Goal: Task Accomplishment & Management: Manage account settings

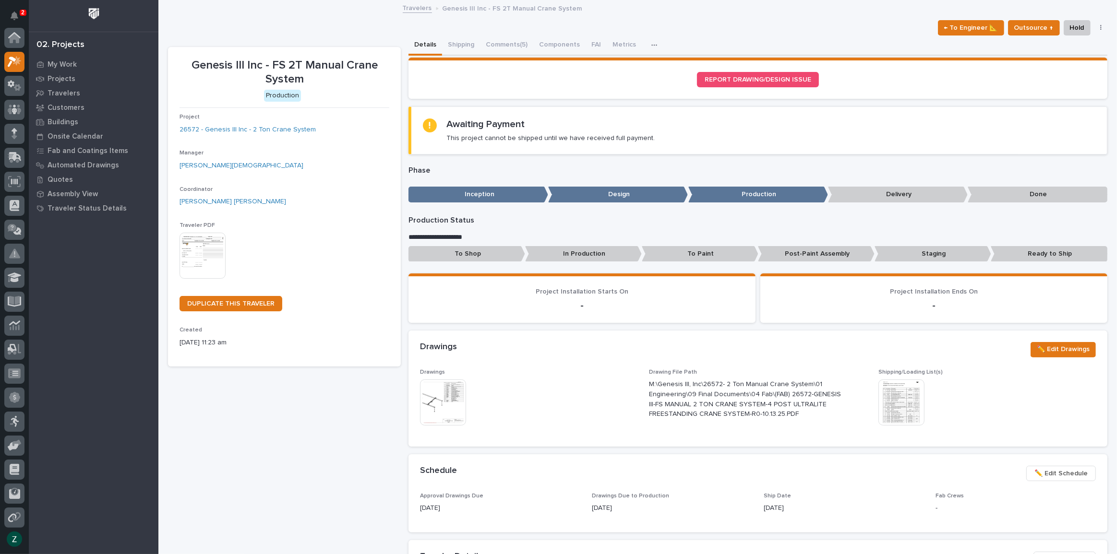
scroll to position [24, 0]
click at [63, 61] on p "My Work" at bounding box center [62, 64] width 29 height 9
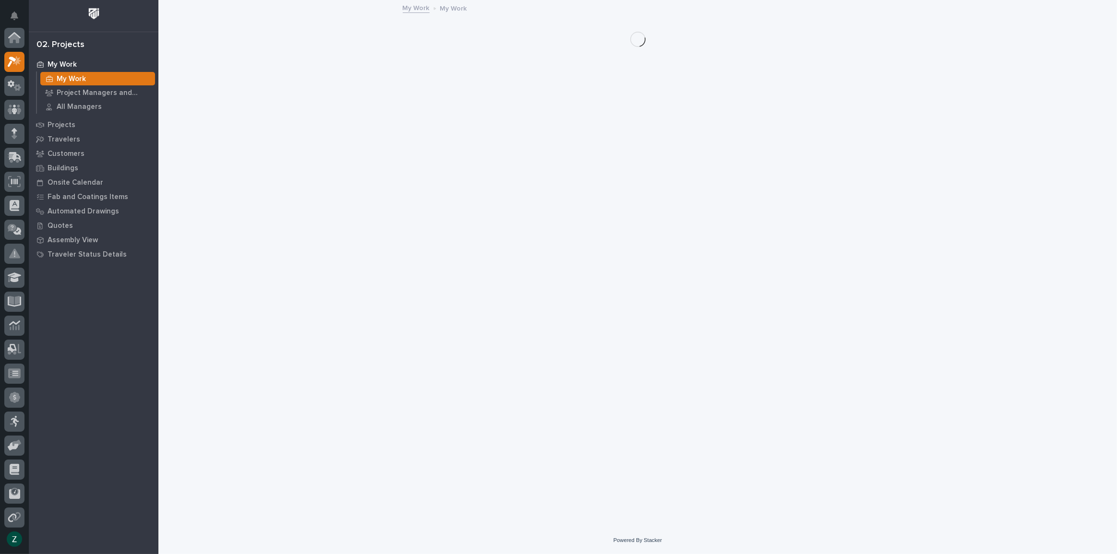
scroll to position [24, 0]
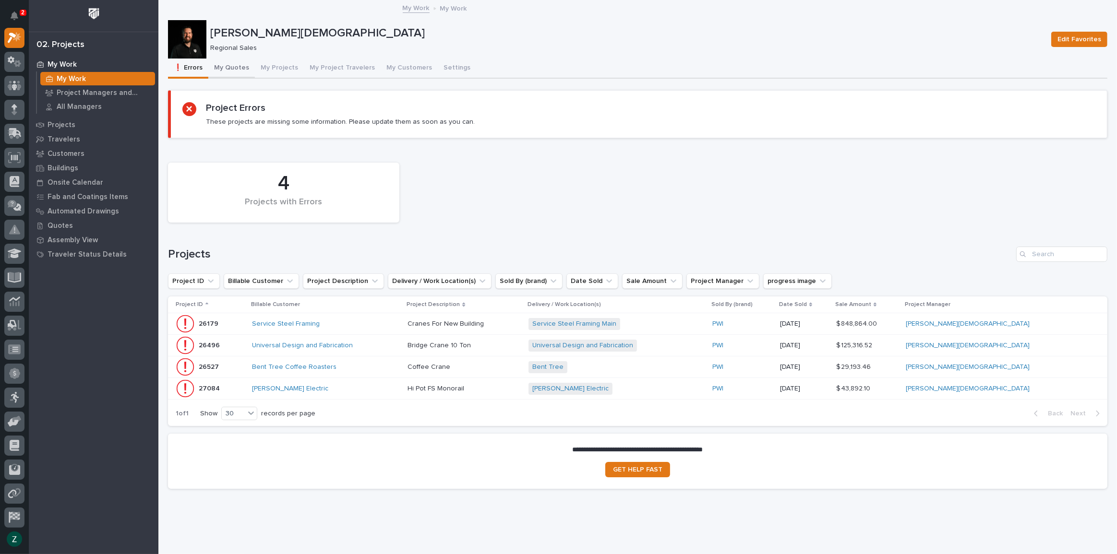
click at [235, 71] on button "My Quotes" at bounding box center [231, 69] width 47 height 20
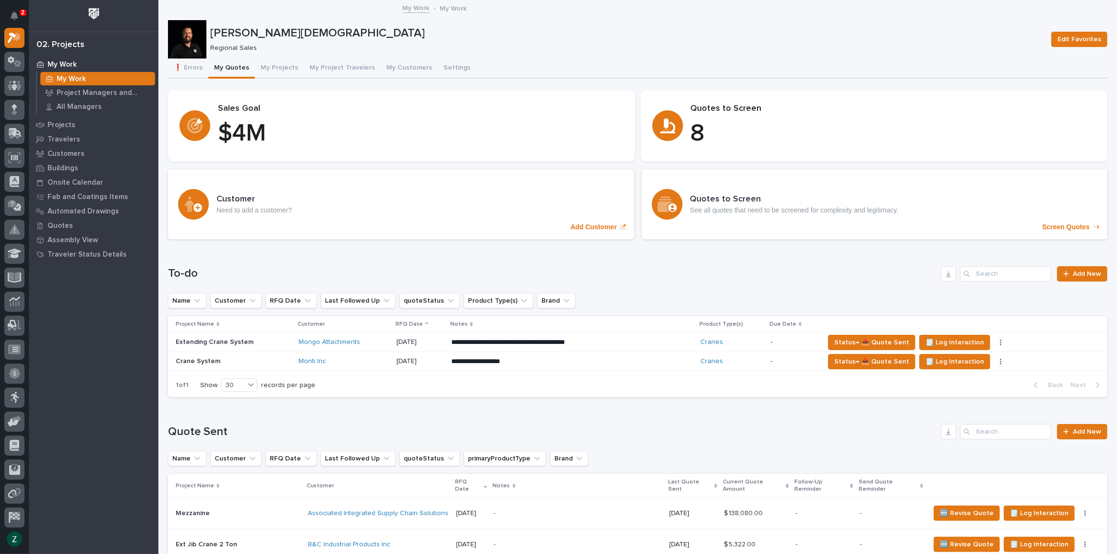
scroll to position [174, 0]
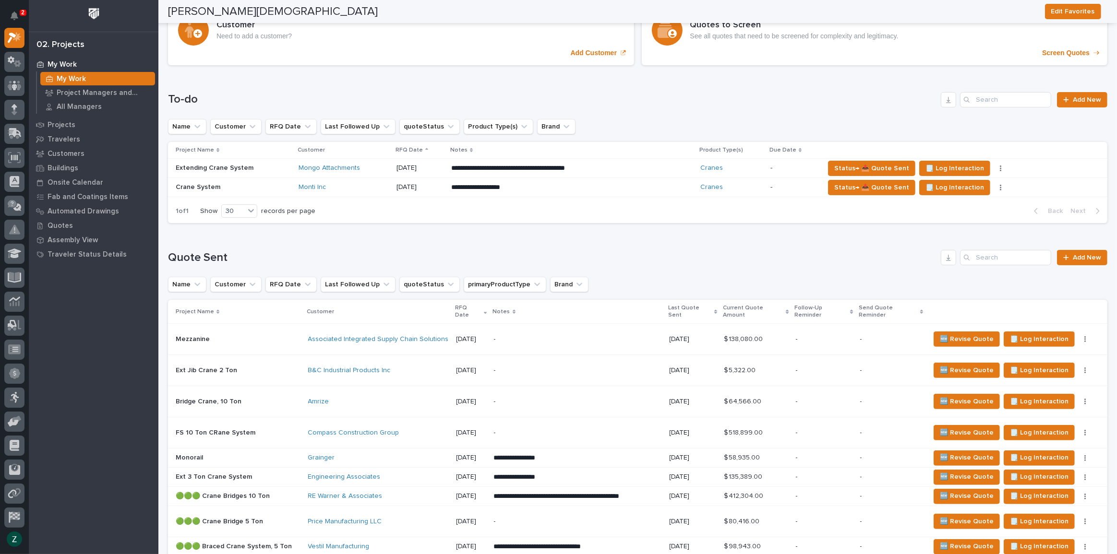
click at [646, 170] on div "**********" at bounding box center [571, 168] width 241 height 17
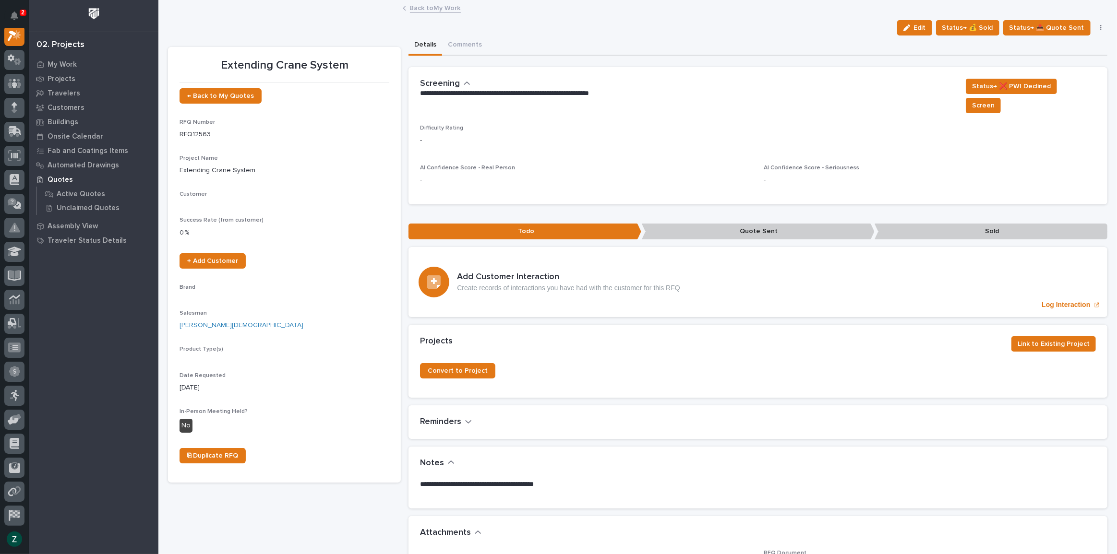
scroll to position [24, 0]
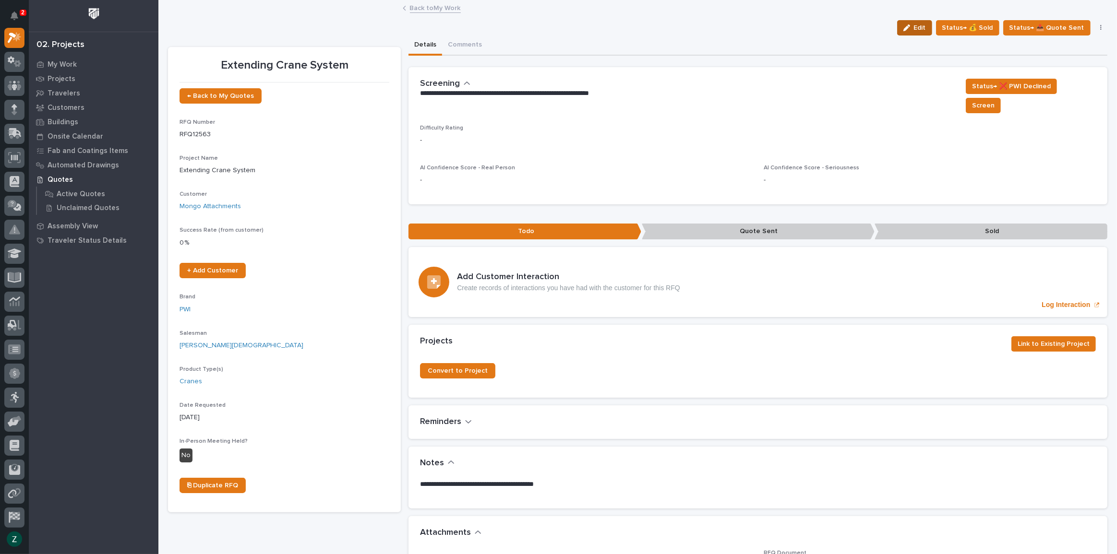
click at [923, 31] on span "Edit" at bounding box center [920, 28] width 12 height 9
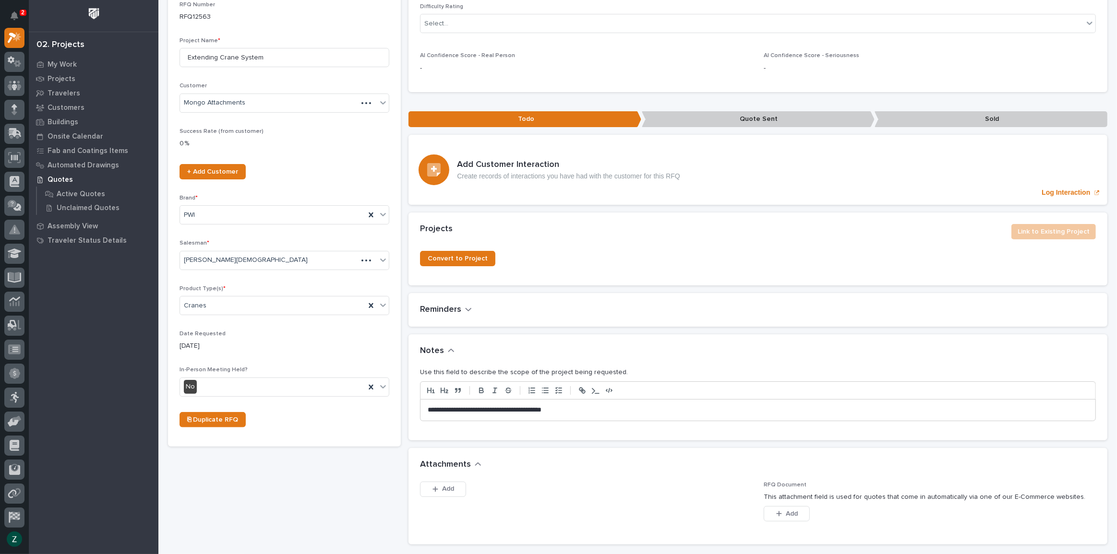
scroll to position [436, 0]
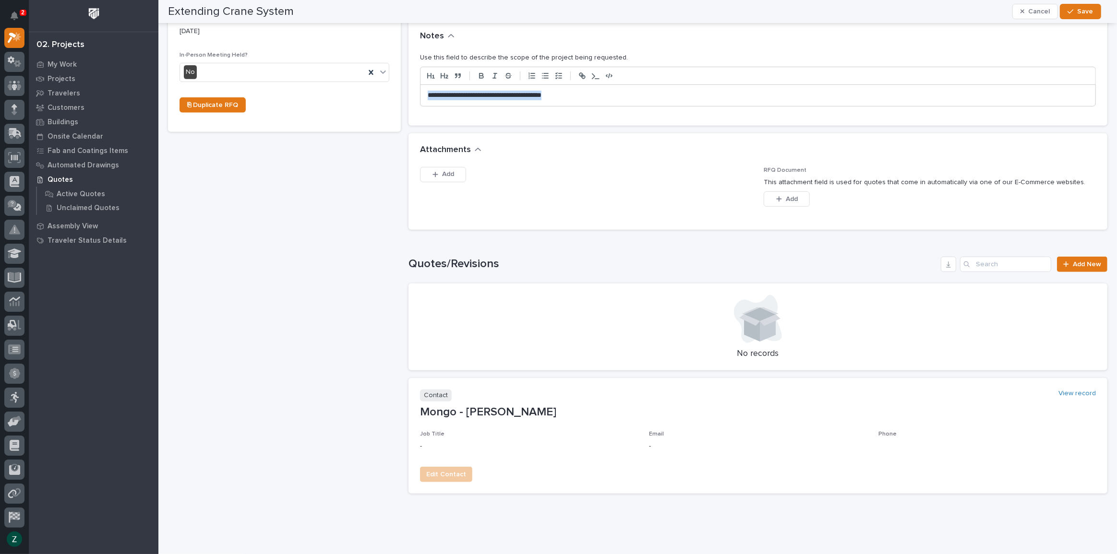
drag, startPoint x: 595, startPoint y: 77, endPoint x: 320, endPoint y: 52, distance: 276.6
click at [320, 52] on div "**********" at bounding box center [637, 50] width 939 height 902
click at [1089, 13] on span "Save" at bounding box center [1086, 11] width 16 height 9
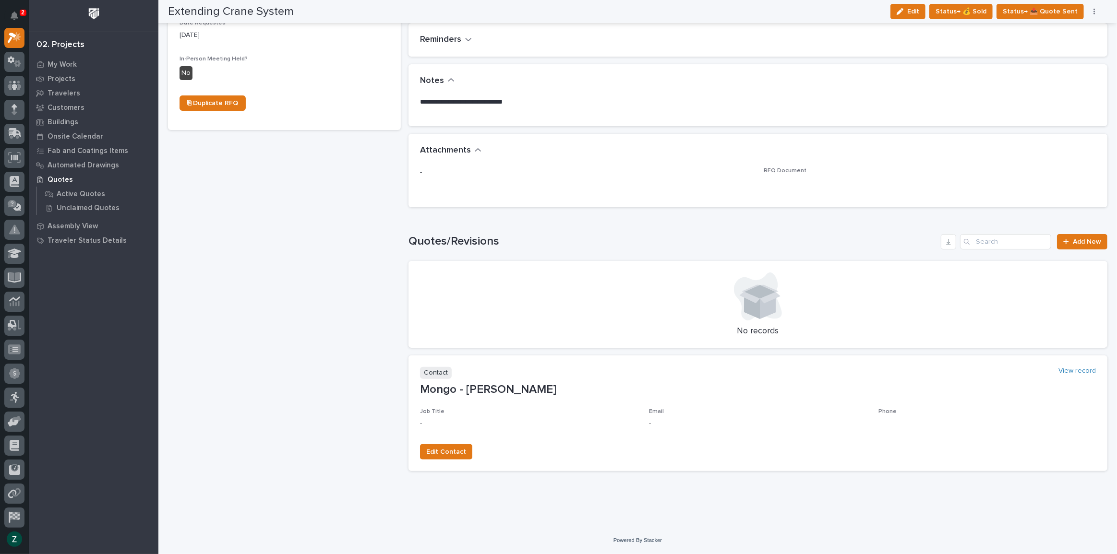
scroll to position [367, 0]
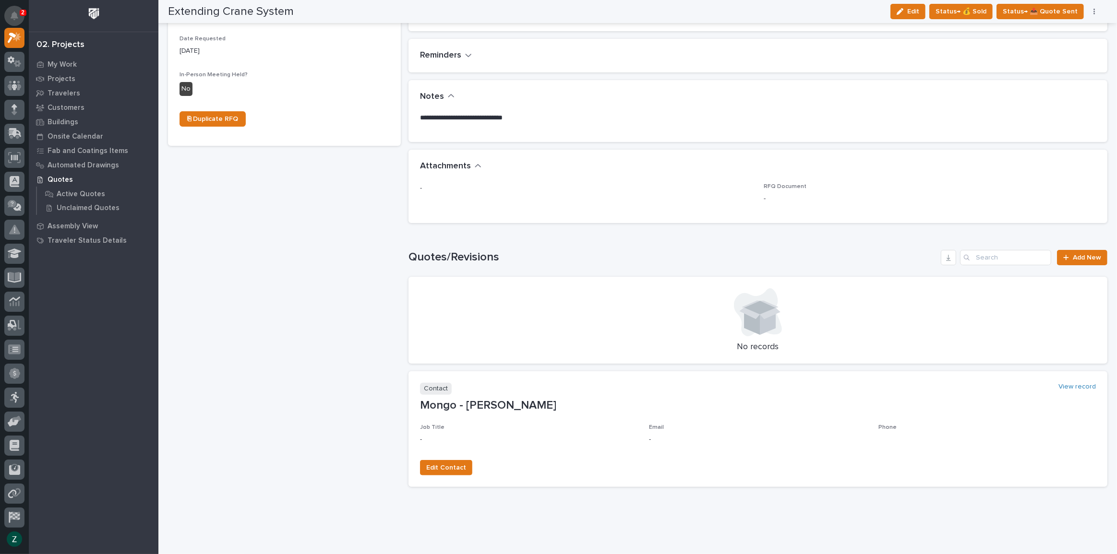
click at [12, 14] on icon "Notifications" at bounding box center [15, 16] width 8 height 9
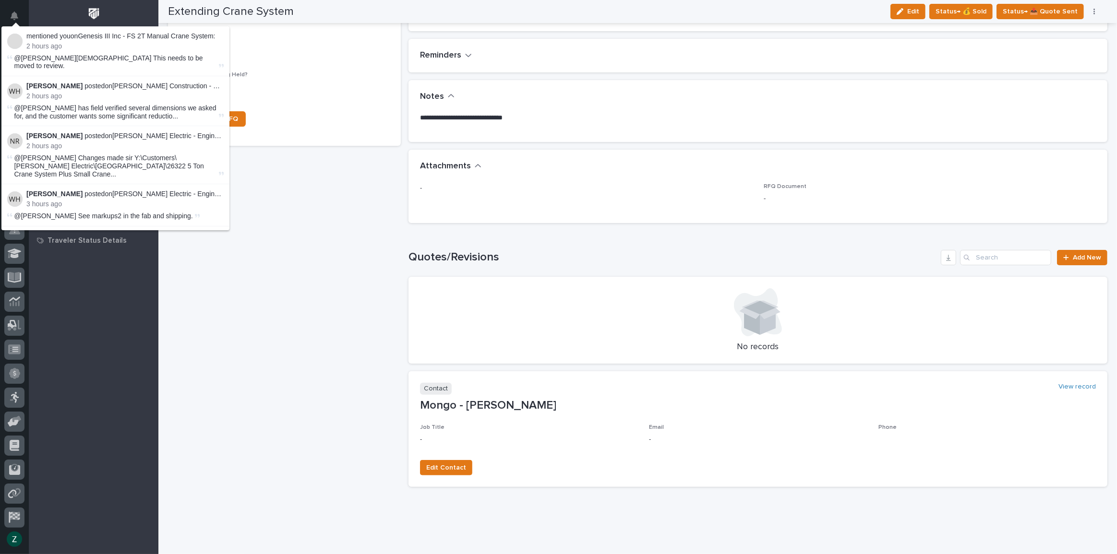
click at [307, 45] on div "[DATE]" at bounding box center [285, 50] width 210 height 12
